Goal: Task Accomplishment & Management: Manage account settings

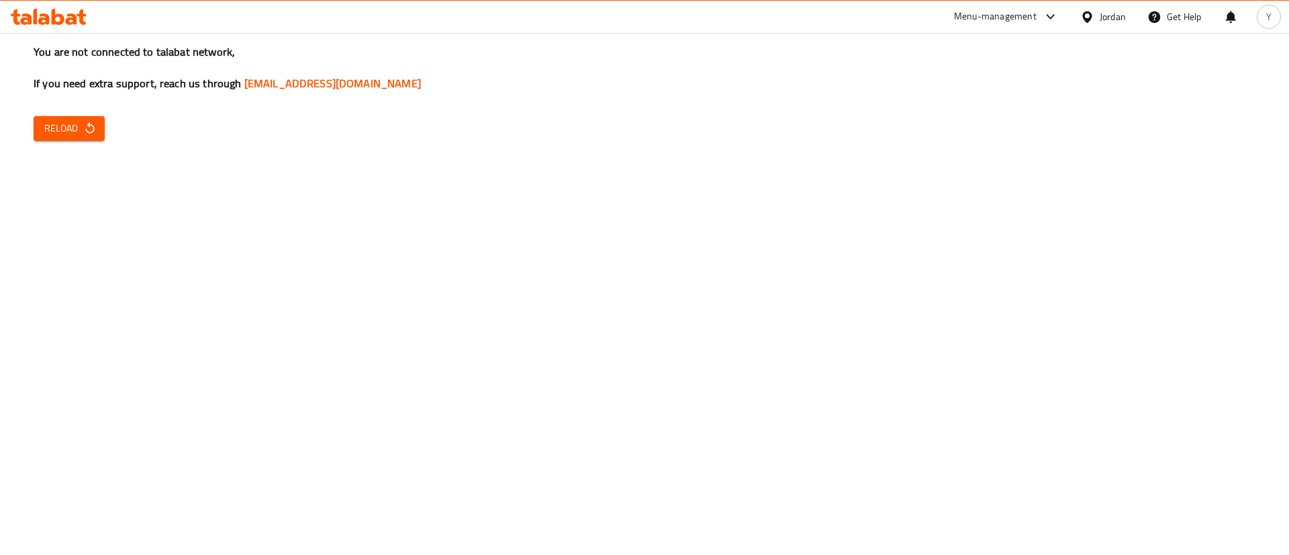
click at [97, 123] on button "Reload" at bounding box center [69, 128] width 71 height 25
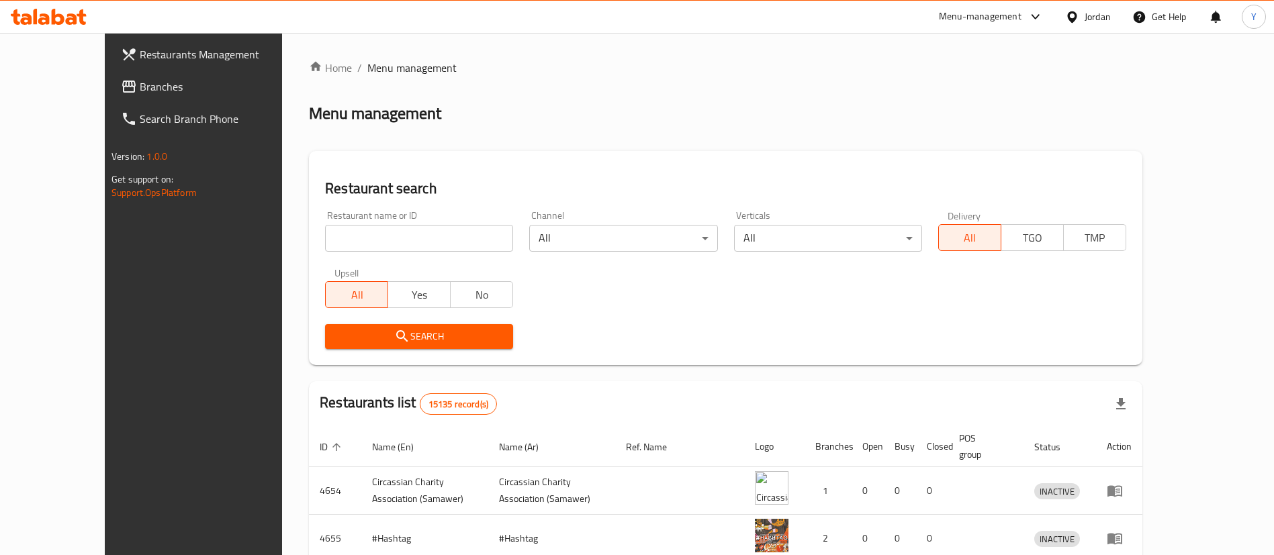
click at [140, 87] on span "Branches" at bounding box center [223, 87] width 167 height 16
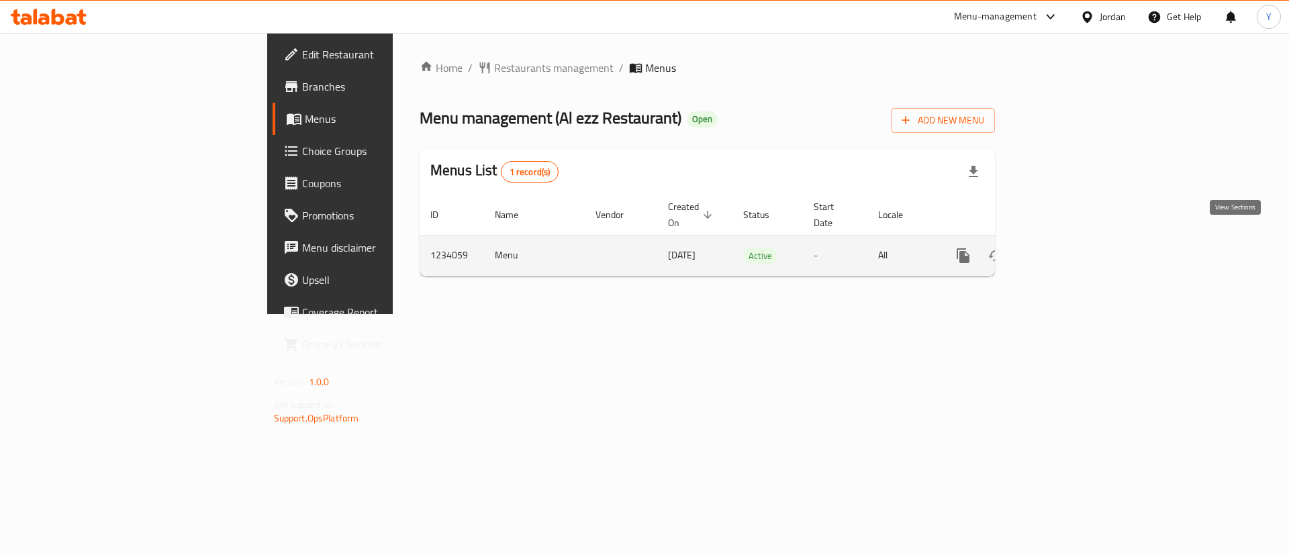
click at [1066, 250] on icon "enhanced table" at bounding box center [1060, 256] width 12 height 12
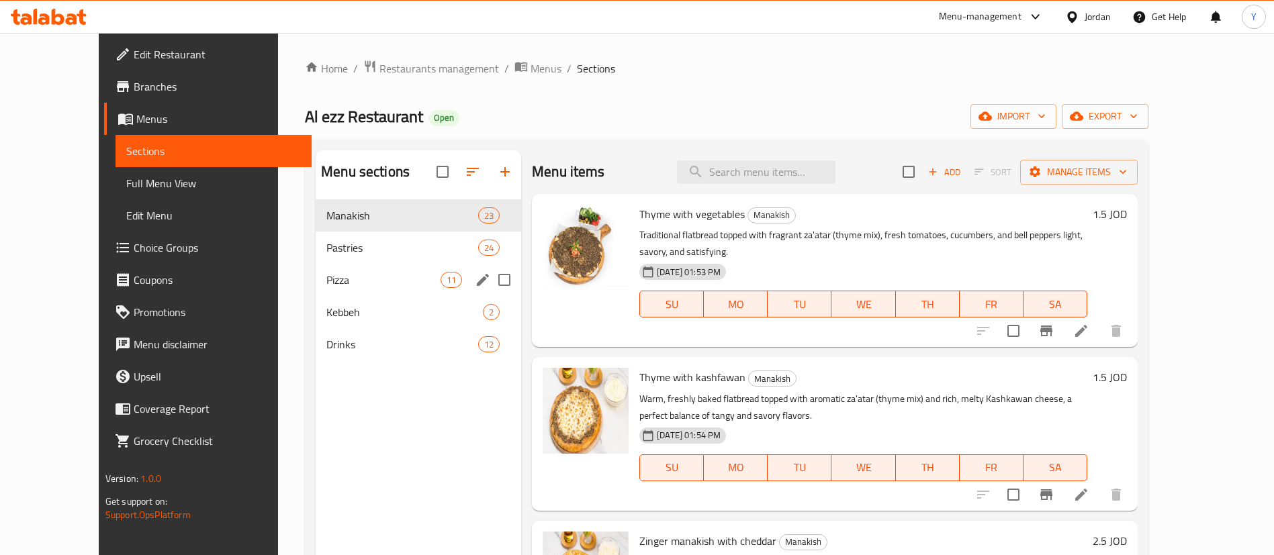
click at [326, 281] on span "Pizza" at bounding box center [383, 280] width 114 height 16
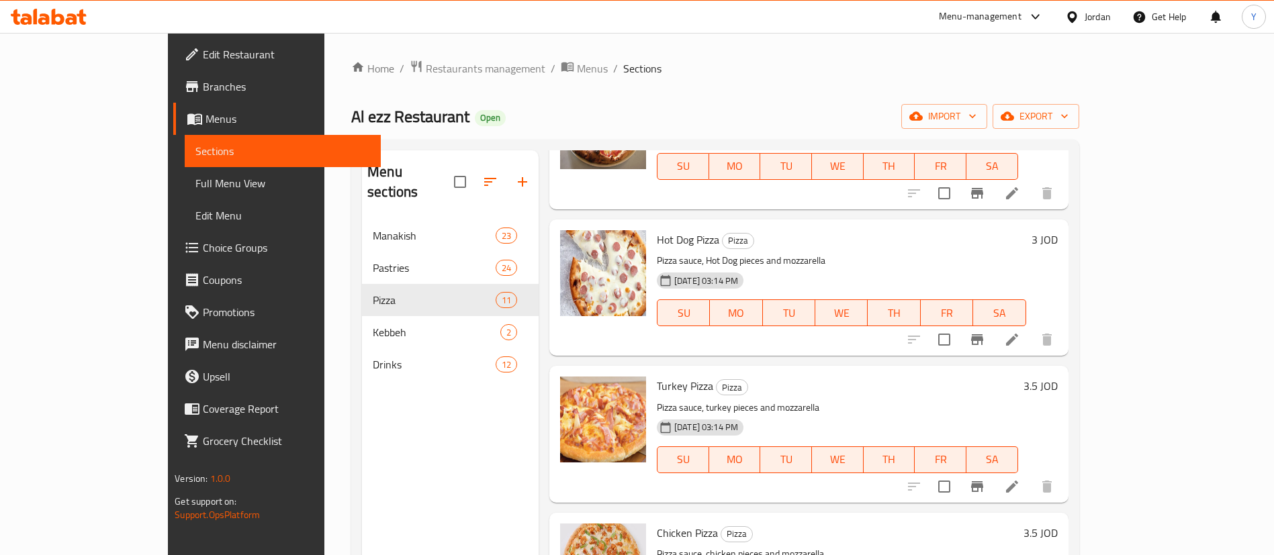
scroll to position [604, 0]
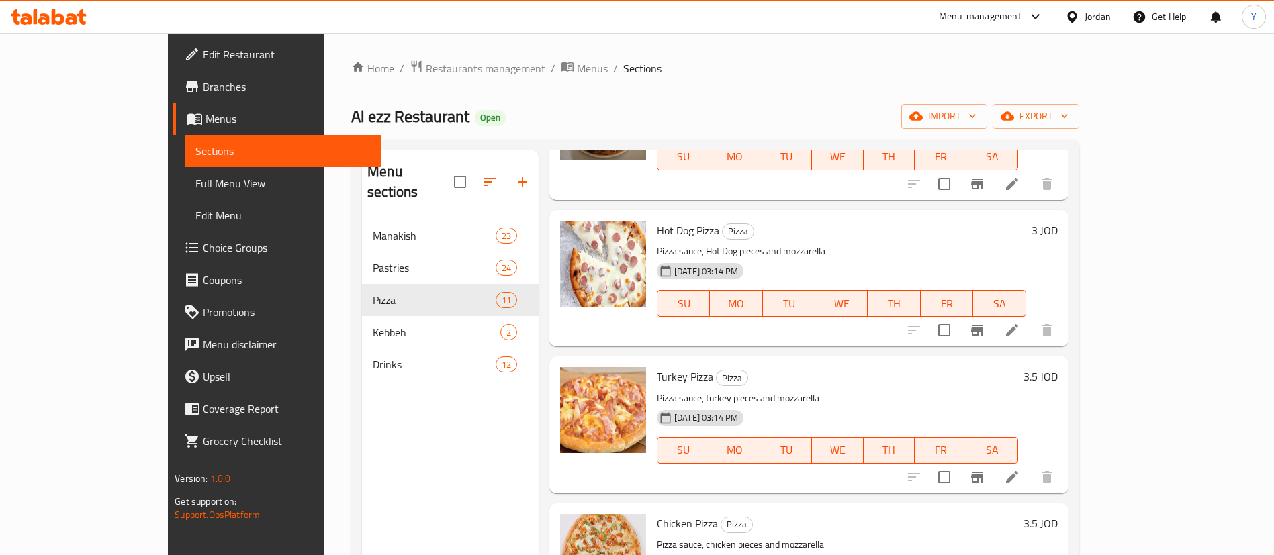
click at [1020, 322] on icon at bounding box center [1012, 330] width 16 height 16
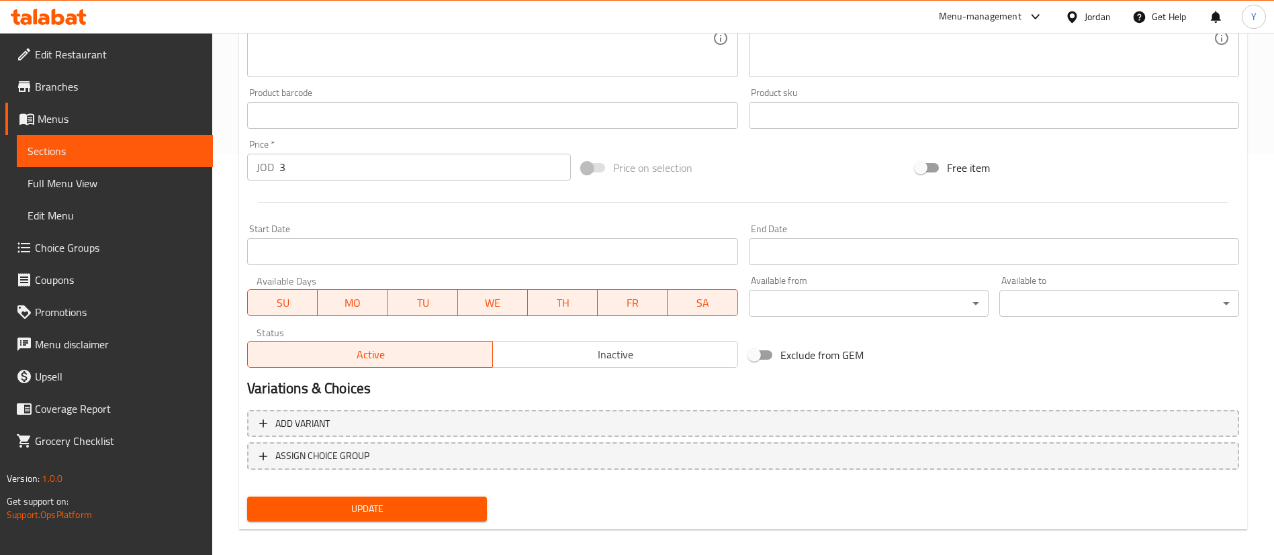
scroll to position [403, 0]
click at [351, 142] on div "Price   * JOD 3 Price *" at bounding box center [409, 158] width 324 height 41
click at [342, 167] on input "3" at bounding box center [424, 165] width 291 height 27
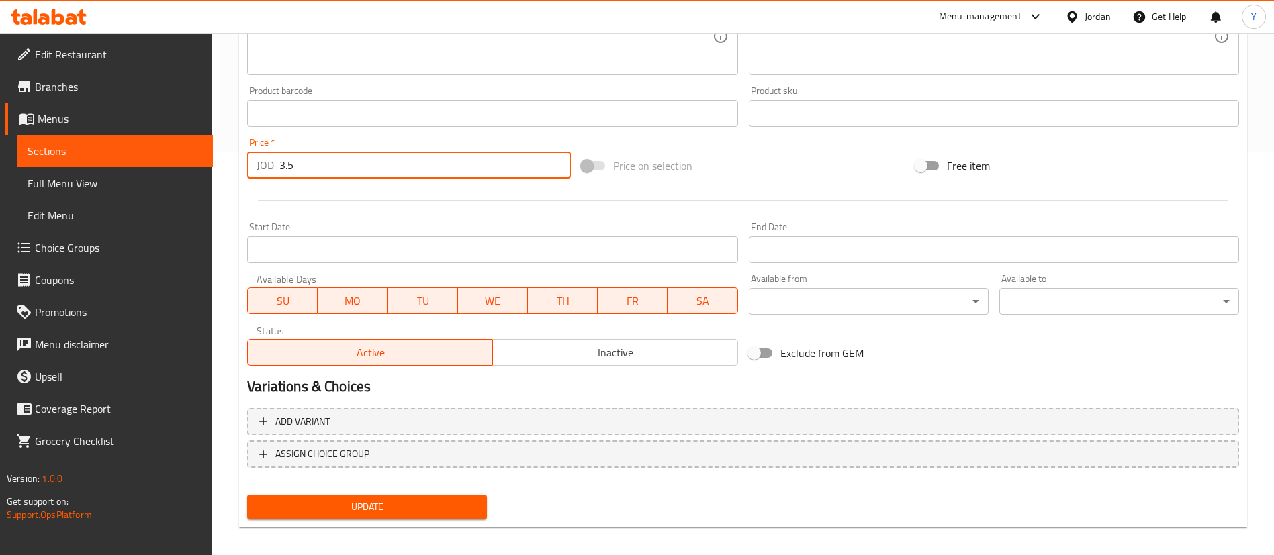
type input "3.5"
click at [389, 508] on span "Update" at bounding box center [367, 507] width 218 height 17
click at [84, 155] on span "Sections" at bounding box center [115, 151] width 175 height 16
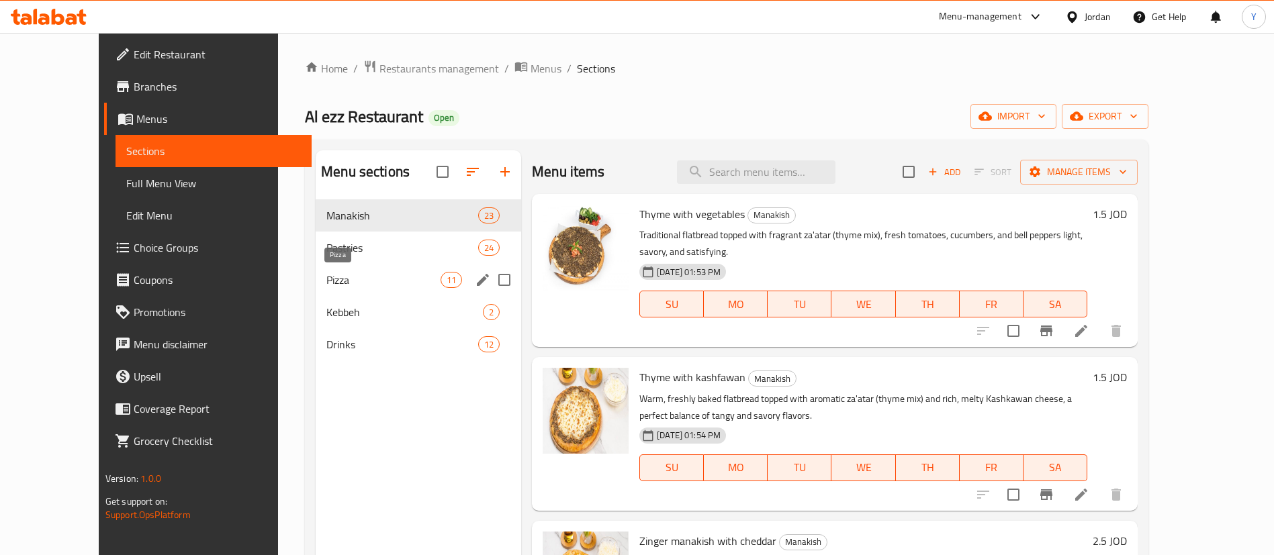
click at [326, 287] on span "Pizza" at bounding box center [383, 280] width 114 height 16
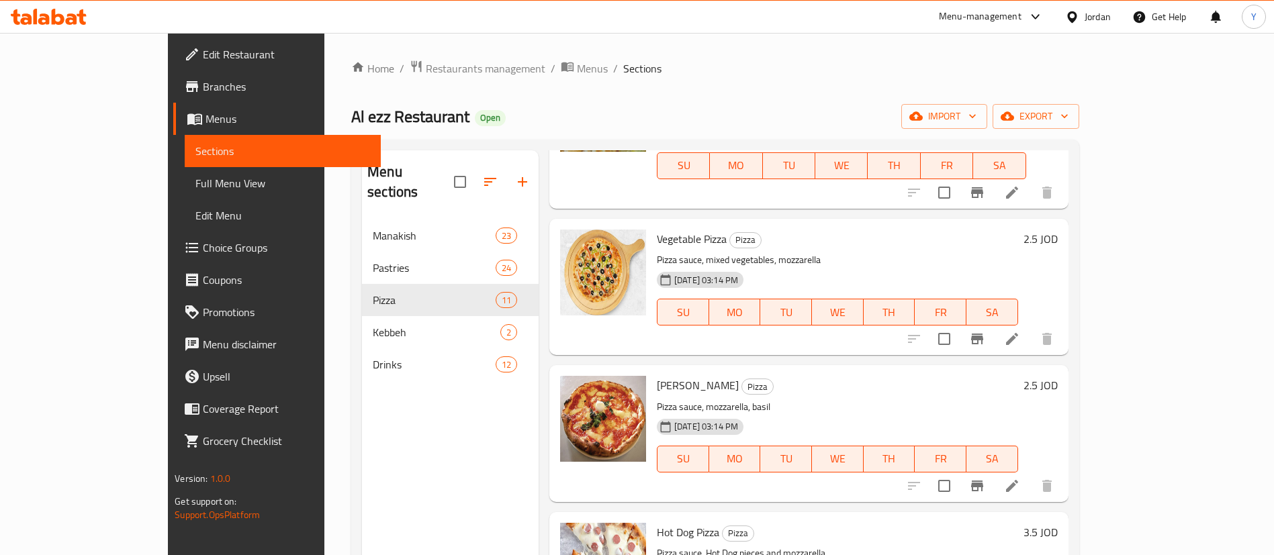
scroll to position [504, 0]
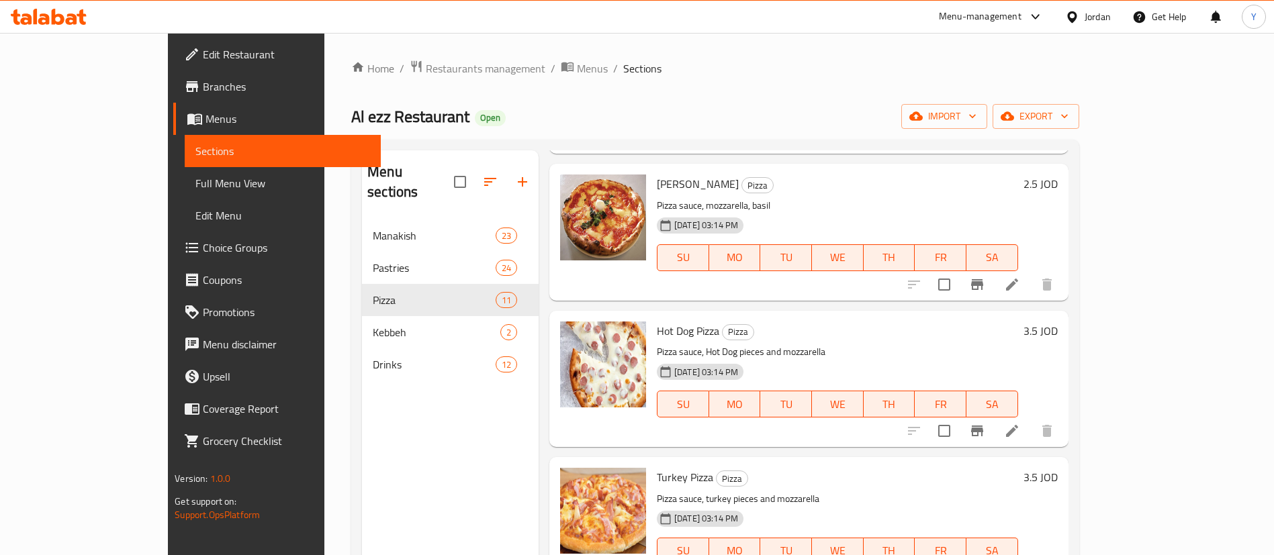
click at [993, 415] on button "Branch-specific-item" at bounding box center [977, 431] width 32 height 32
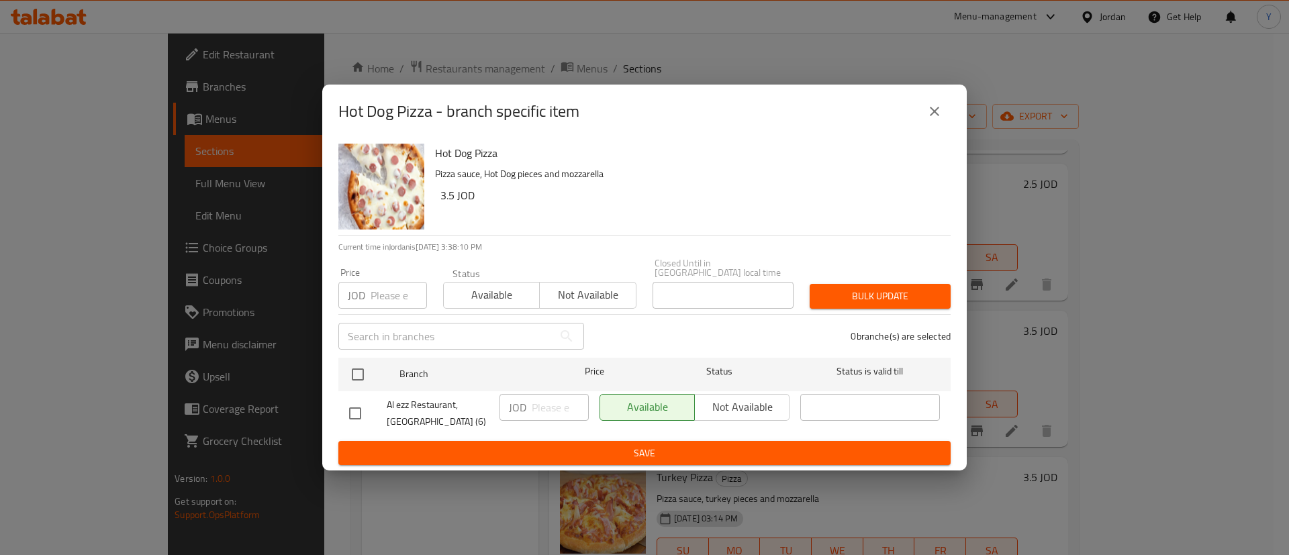
click at [358, 412] on input "checkbox" at bounding box center [355, 414] width 28 height 28
checkbox input "true"
click at [530, 404] on div "JOD ​" at bounding box center [544, 407] width 89 height 27
type input "3.5"
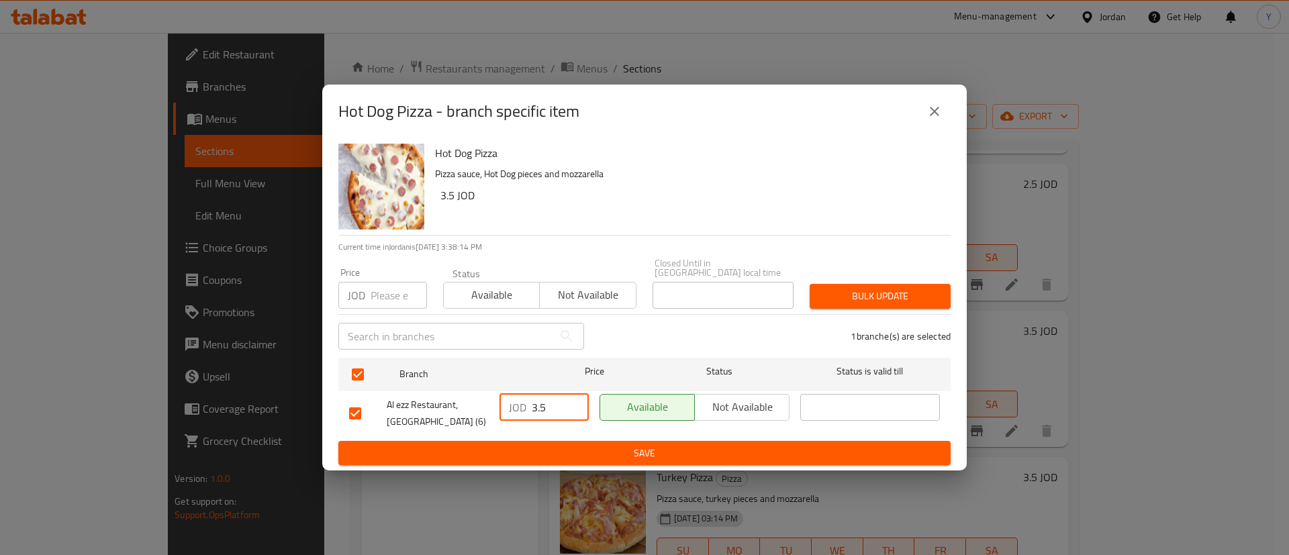
click at [609, 445] on span "Save" at bounding box center [644, 453] width 591 height 17
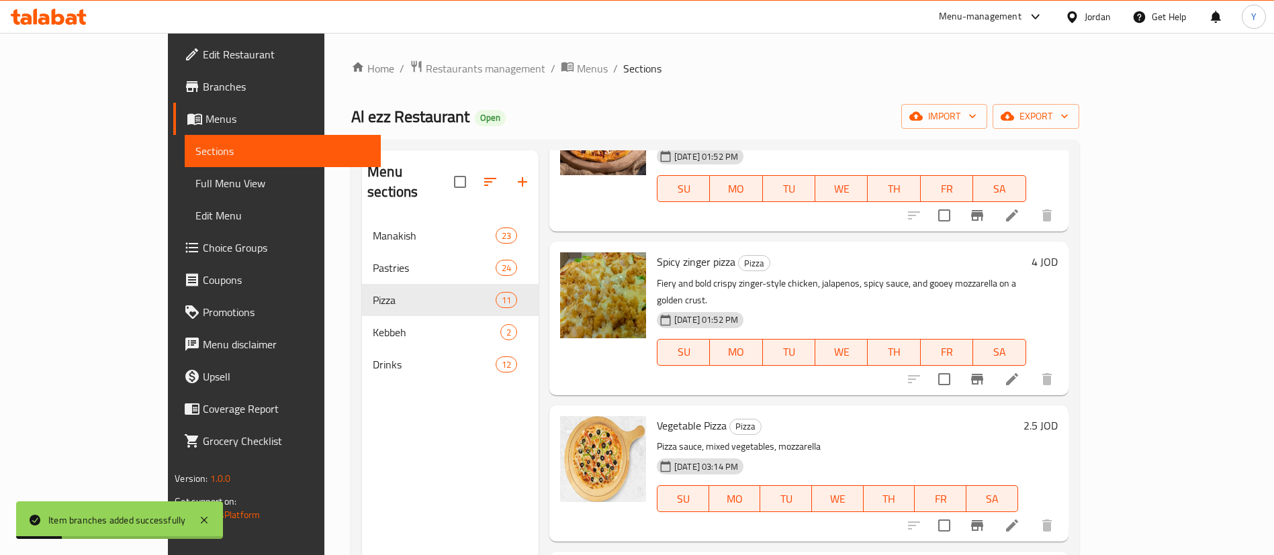
scroll to position [0, 0]
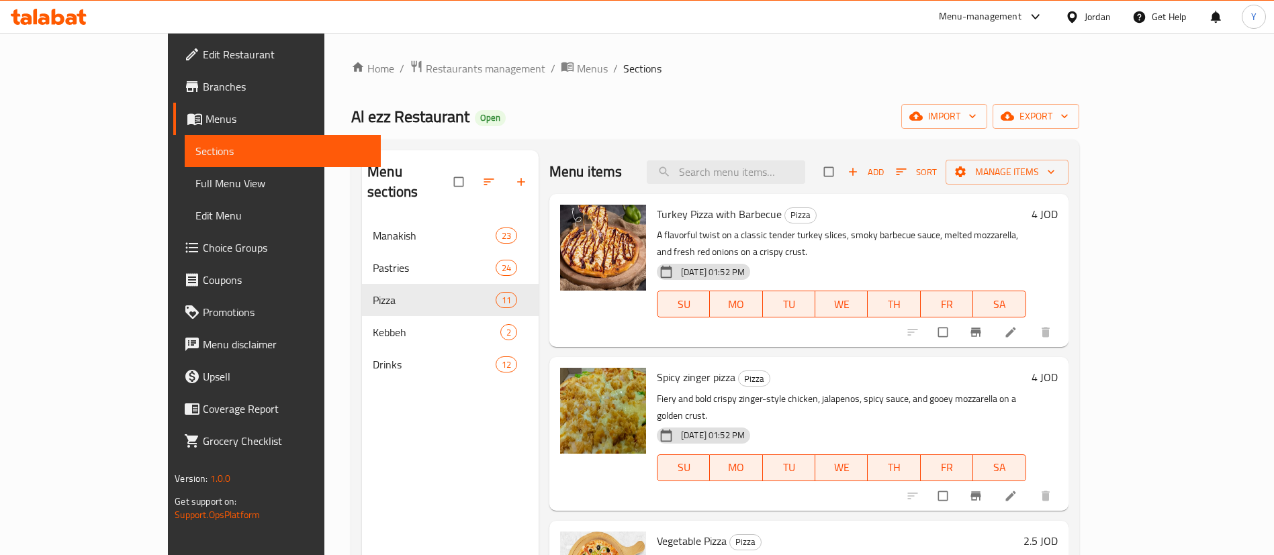
click at [203, 84] on span "Branches" at bounding box center [286, 87] width 167 height 16
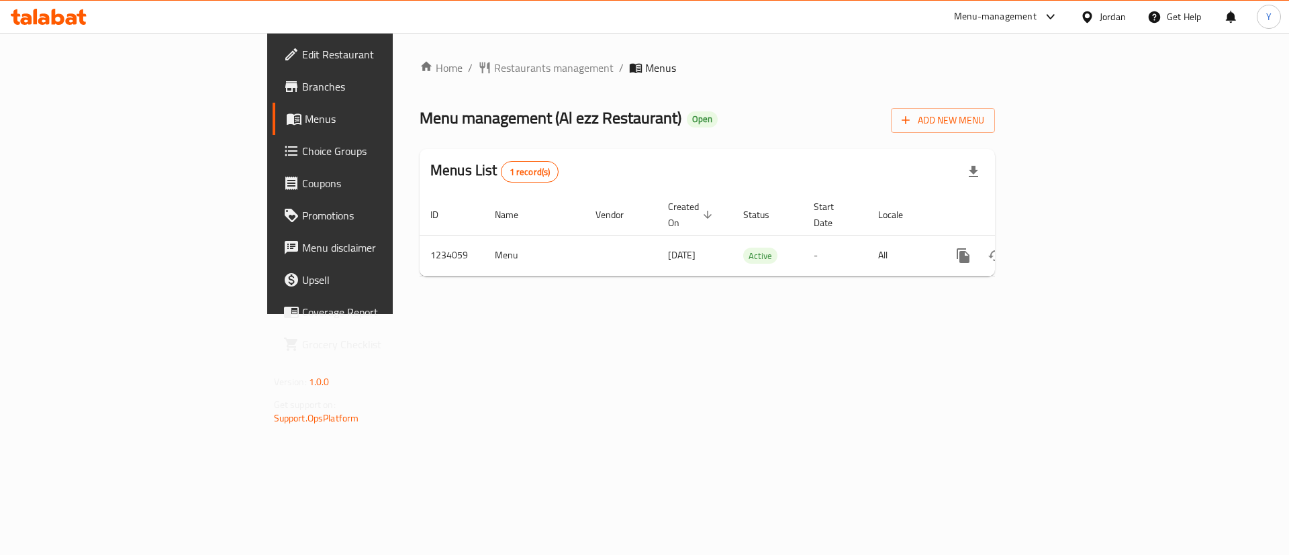
click at [68, 33] on div "​ Menu-management Jordan Get Help Y Edit Restaurant Branches Menus Choice Group…" at bounding box center [644, 294] width 1289 height 522
click at [52, 13] on icon at bounding box center [58, 17] width 13 height 16
